Goal: Obtain resource: Download file/media

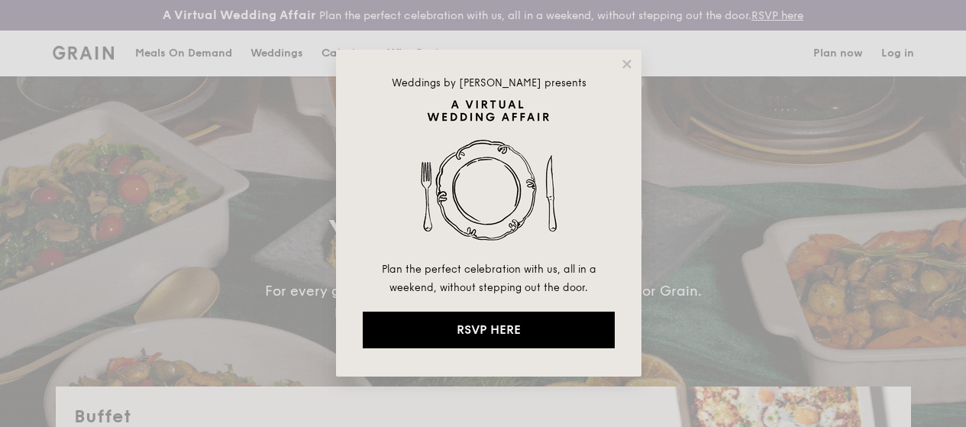
select select
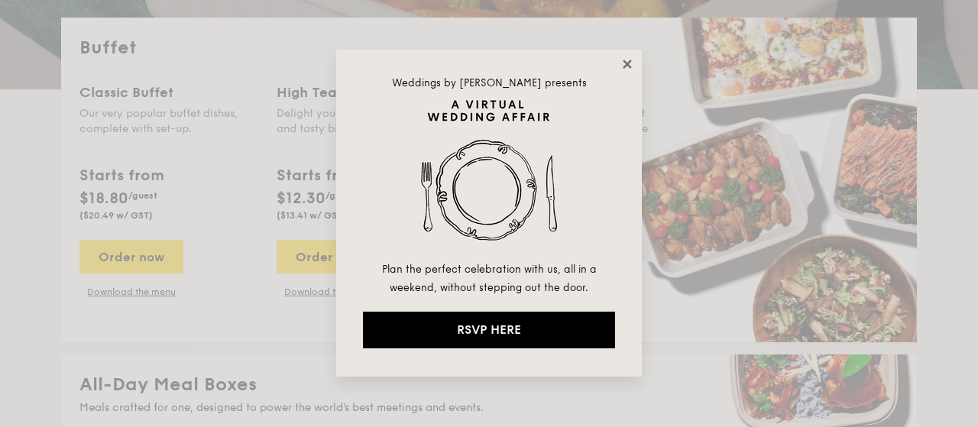
click at [630, 66] on icon at bounding box center [627, 64] width 14 height 14
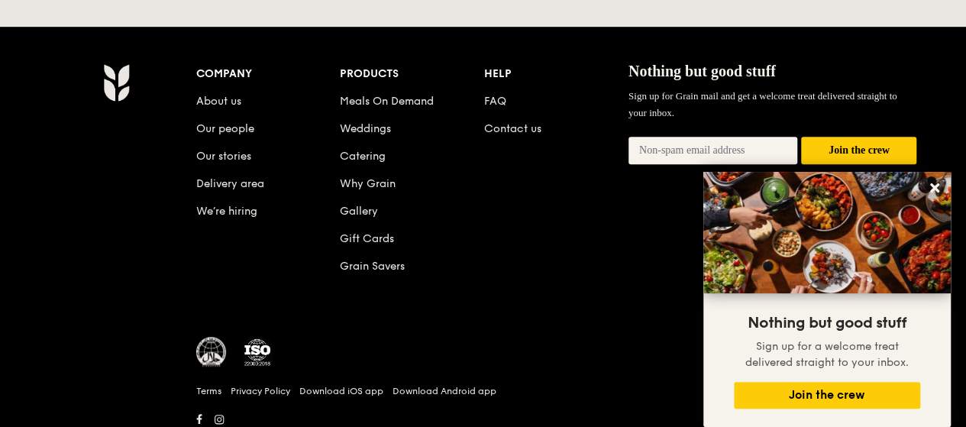
scroll to position [3371, 0]
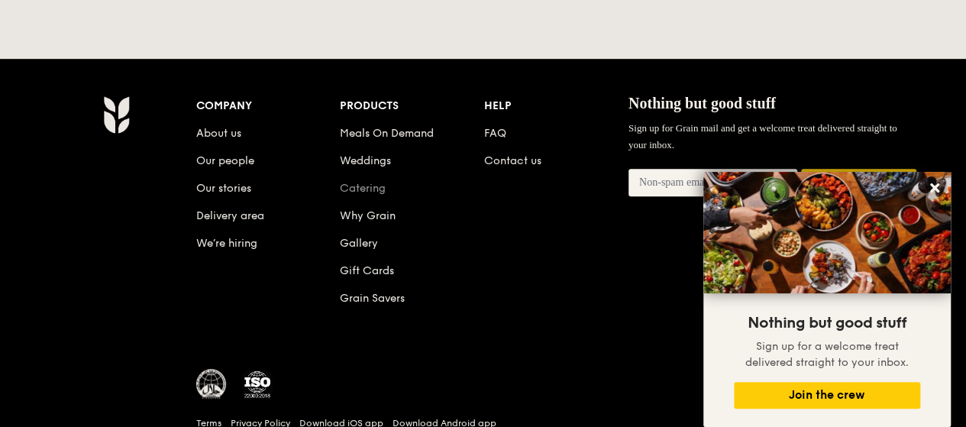
click at [357, 182] on link "Catering" at bounding box center [363, 188] width 46 height 13
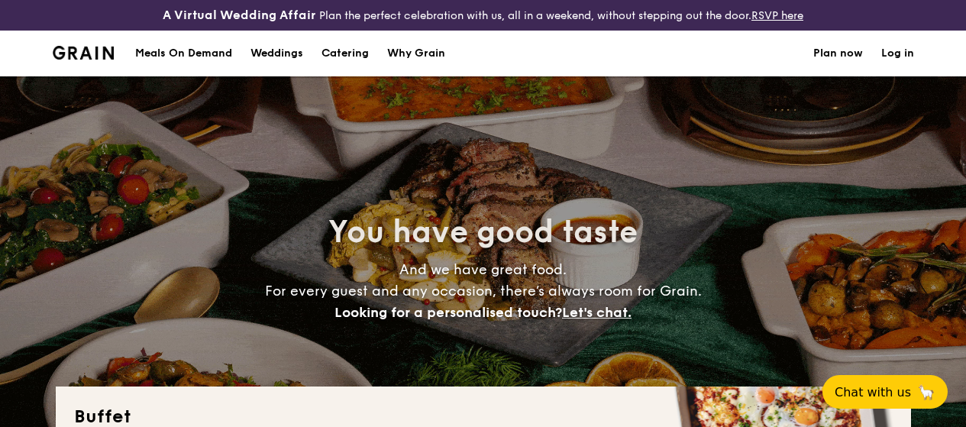
select select
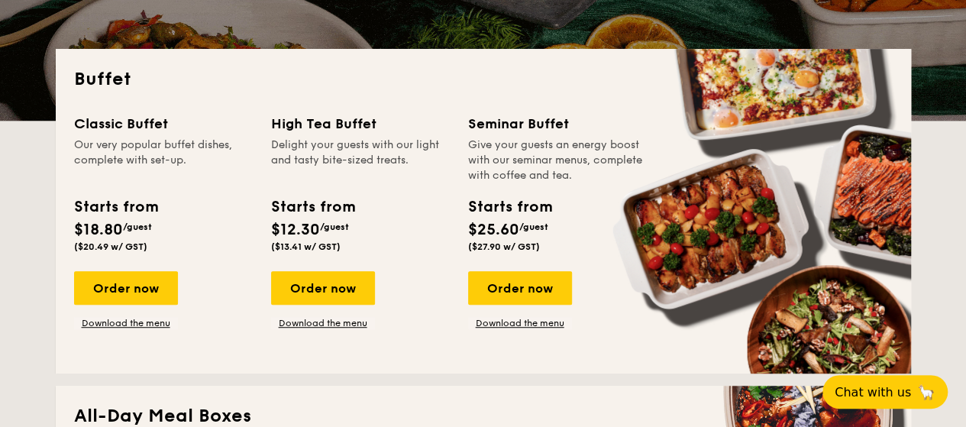
scroll to position [382, 0]
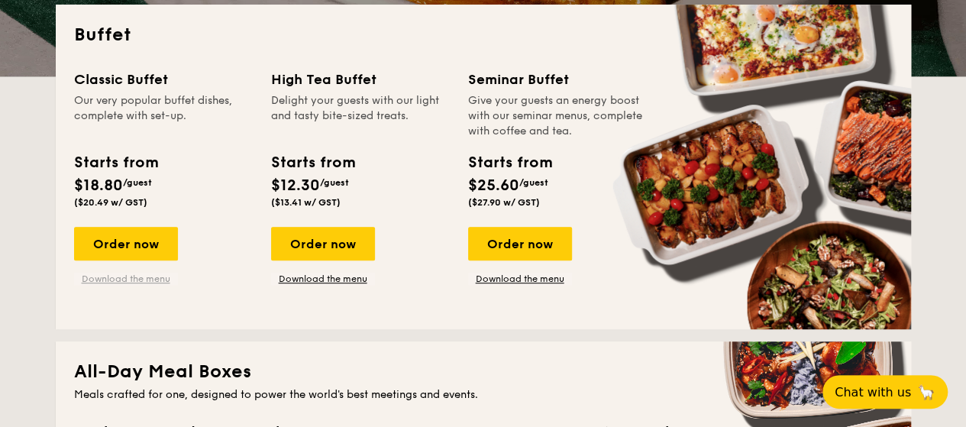
click at [140, 285] on link "Download the menu" at bounding box center [126, 279] width 104 height 12
